Goal: Find specific page/section: Find specific page/section

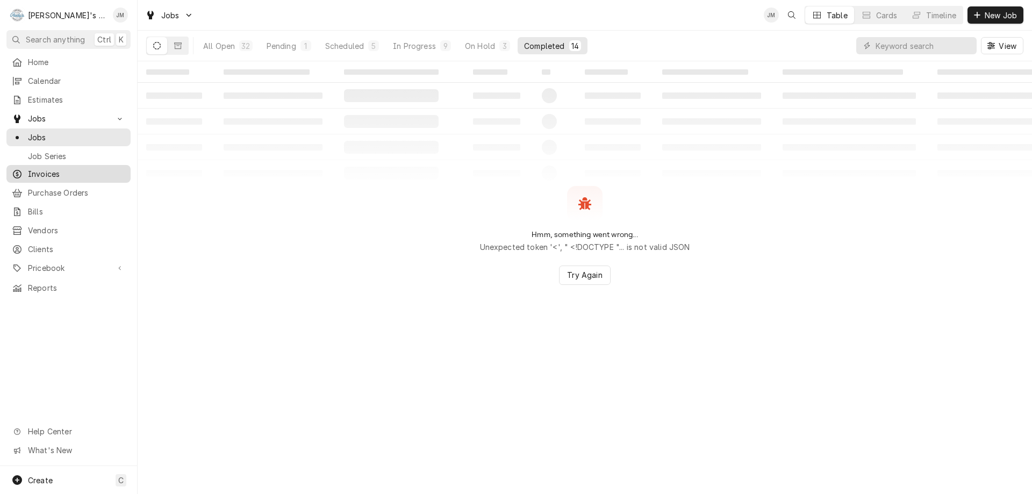
click at [42, 171] on span "Invoices" at bounding box center [76, 173] width 97 height 11
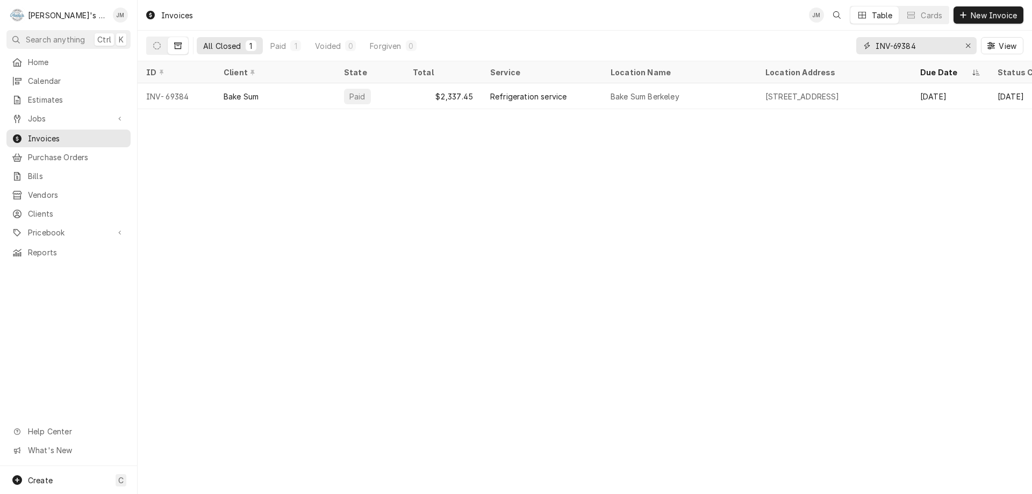
drag, startPoint x: 917, startPoint y: 43, endPoint x: 849, endPoint y: 48, distance: 69.0
click at [849, 48] on div "All Closed 1 Paid 1 Voided 0 Forgiven 0 INV-69384 View" at bounding box center [584, 46] width 877 height 30
type input "i"
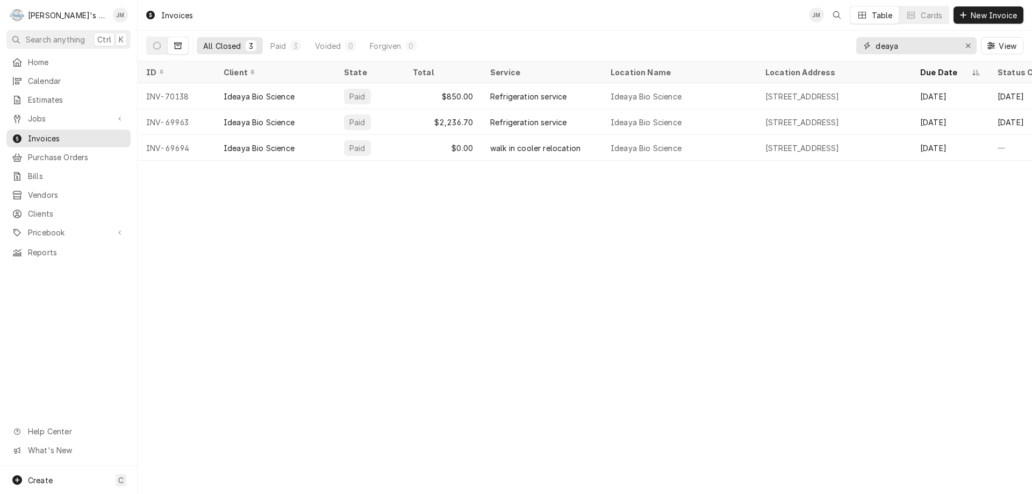
click at [877, 47] on input "deaya" at bounding box center [916, 45] width 81 height 17
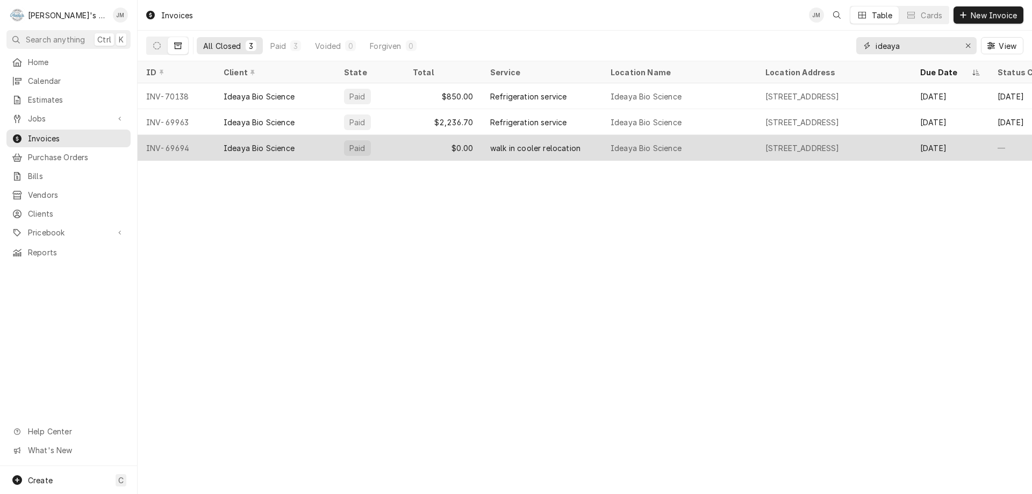
type input "ideaya"
click at [630, 143] on div "Ideaya Bio Science" at bounding box center [646, 147] width 71 height 11
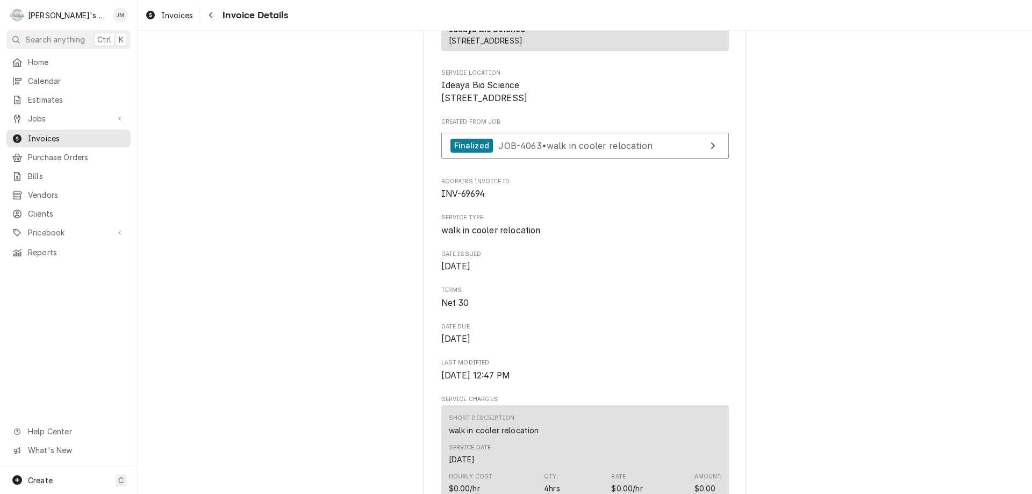
scroll to position [215, 0]
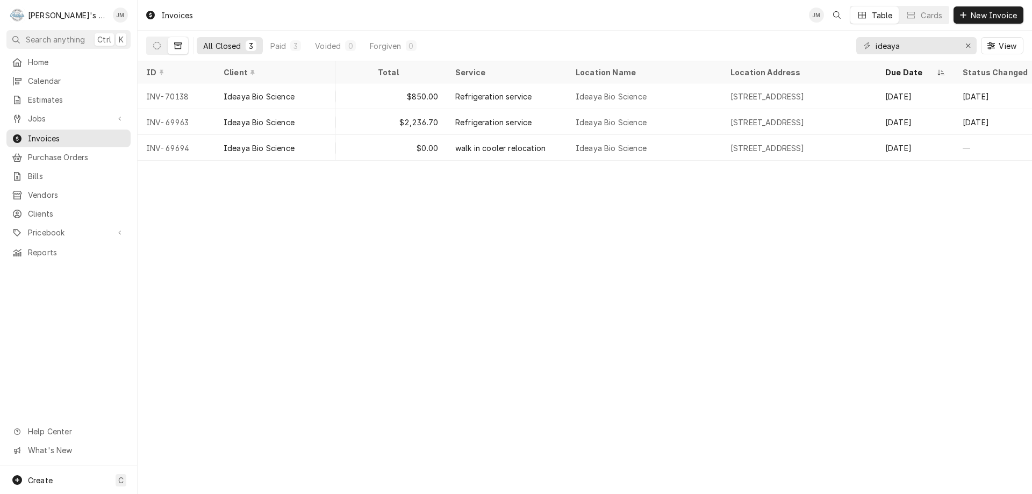
scroll to position [0, 32]
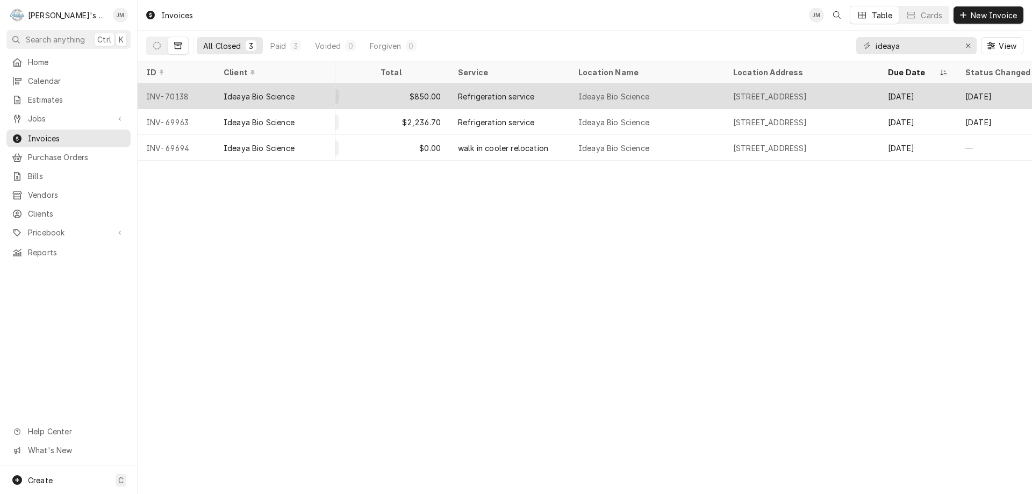
click at [460, 94] on div "Refrigeration service" at bounding box center [496, 96] width 76 height 11
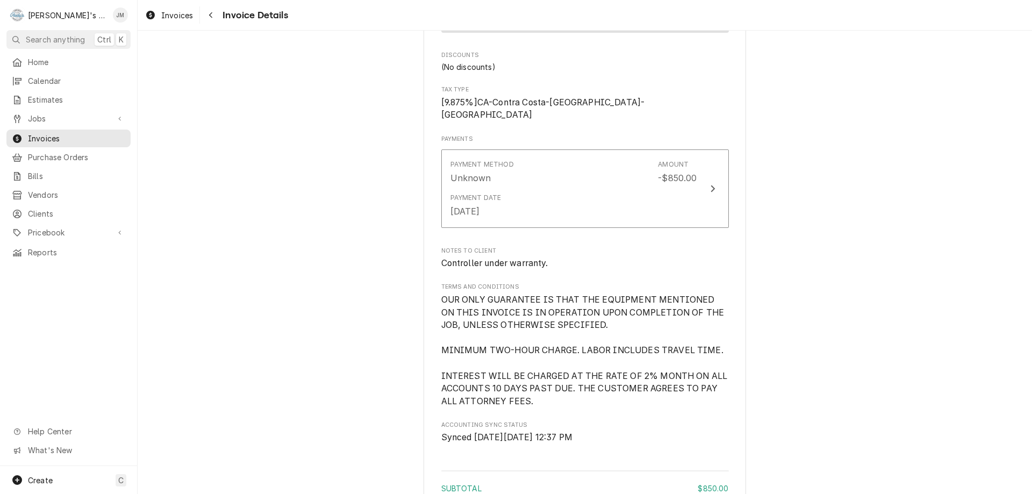
scroll to position [806, 0]
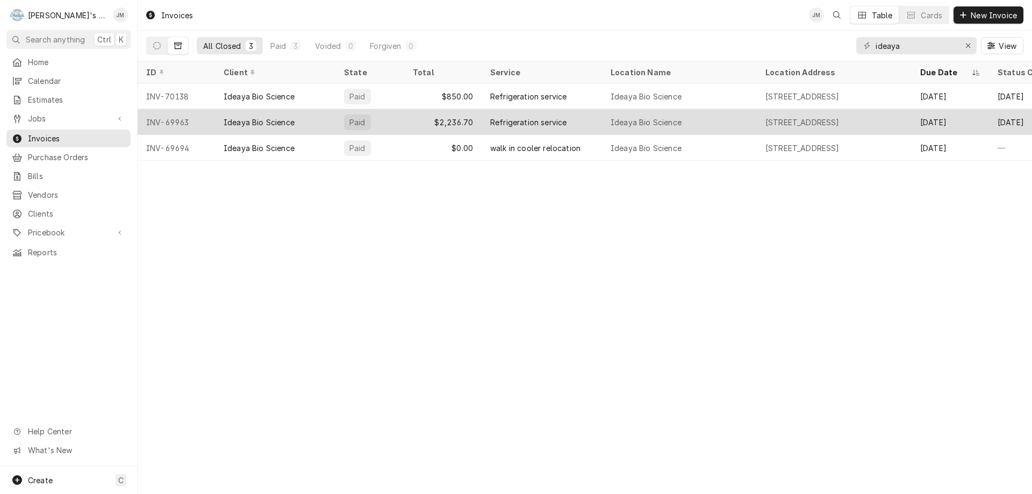
click at [571, 117] on div "Refrigeration service" at bounding box center [542, 122] width 120 height 26
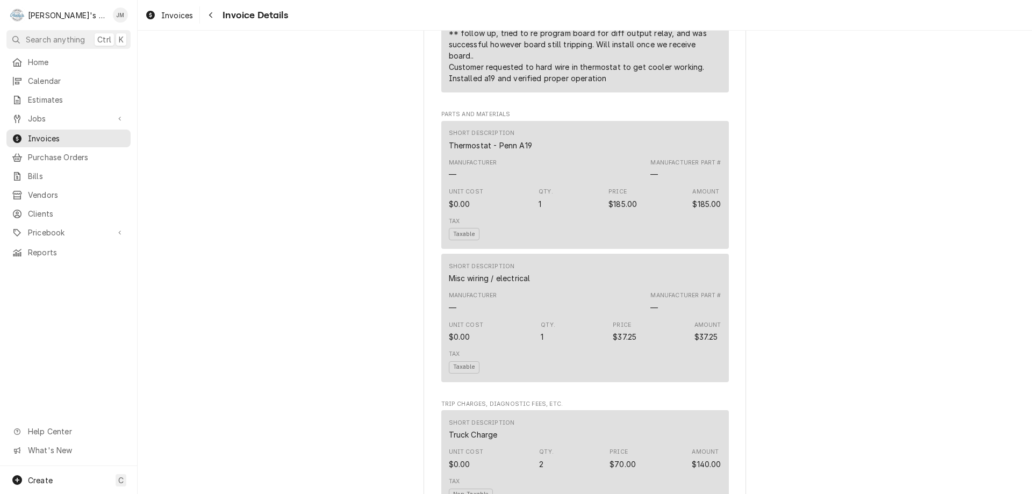
scroll to position [914, 0]
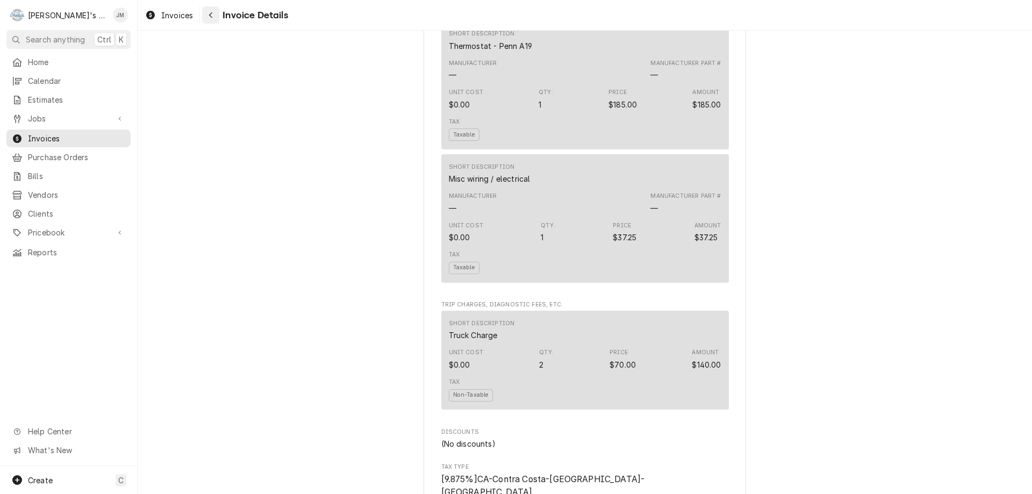
click at [214, 15] on div "Navigate back" at bounding box center [210, 15] width 11 height 11
